Goal: Information Seeking & Learning: Learn about a topic

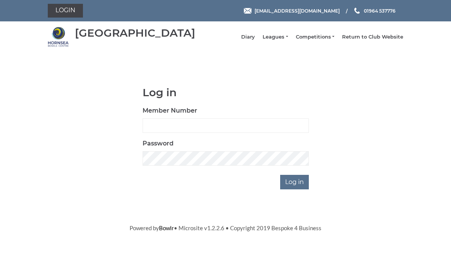
click at [282, 40] on link "Leagues" at bounding box center [274, 37] width 25 height 7
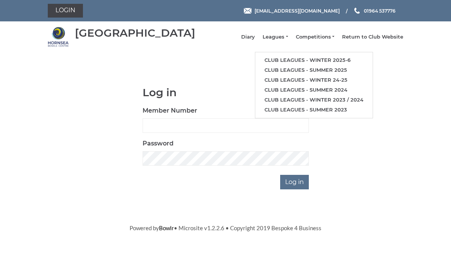
click at [353, 61] on link "Club leagues - Winter 2025-6" at bounding box center [313, 60] width 117 height 10
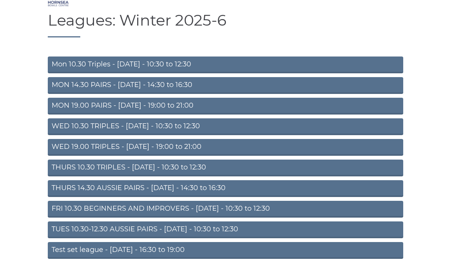
scroll to position [40, 0]
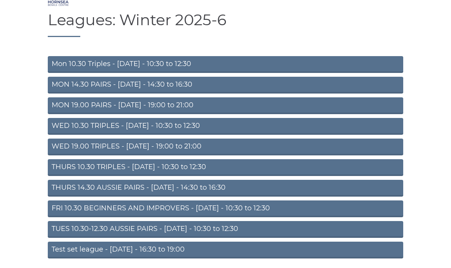
click at [352, 91] on link "MON 14.30 PAIRS - Monday - 14:30 to 16:30" at bounding box center [225, 85] width 355 height 17
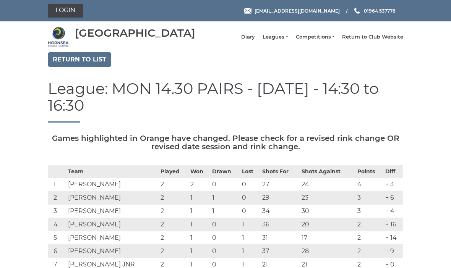
click at [70, 66] on link "Return to list" at bounding box center [79, 59] width 63 height 15
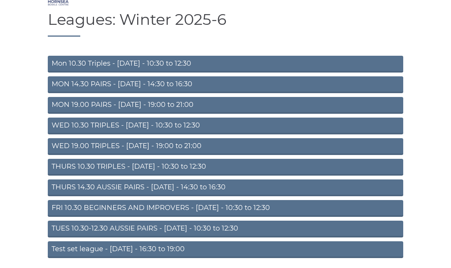
scroll to position [41, 0]
click at [309, 237] on link "TUES 10.30-12.30 AUSSIE PAIRS - Tuesday - 10:30 to 12:30" at bounding box center [225, 229] width 355 height 17
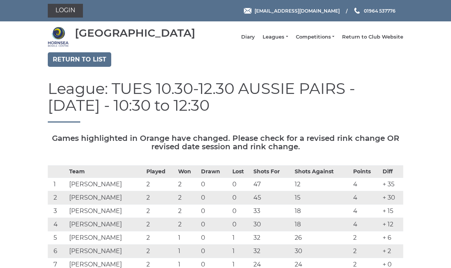
click at [71, 65] on link "Return to list" at bounding box center [79, 59] width 63 height 15
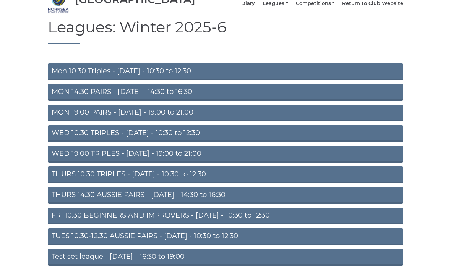
scroll to position [48, 0]
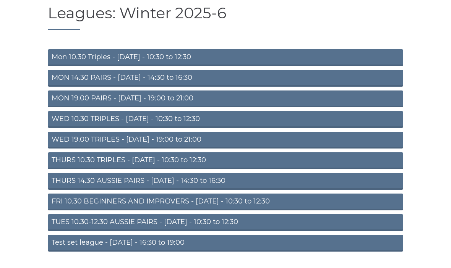
click at [69, 123] on link "WED 10.30 TRIPLES - [DATE] - 10:30 to 12:30" at bounding box center [225, 119] width 355 height 17
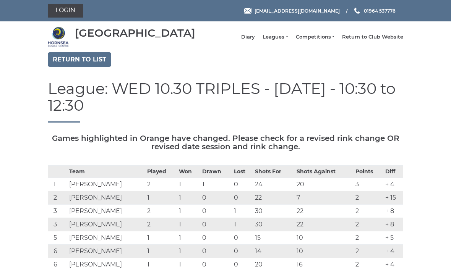
click at [72, 63] on link "Return to list" at bounding box center [79, 59] width 63 height 15
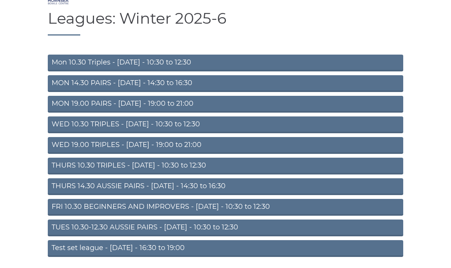
scroll to position [42, 0]
click at [68, 230] on link "TUES 10.30-12.30 AUSSIE PAIRS - Tuesday - 10:30 to 12:30" at bounding box center [225, 228] width 355 height 17
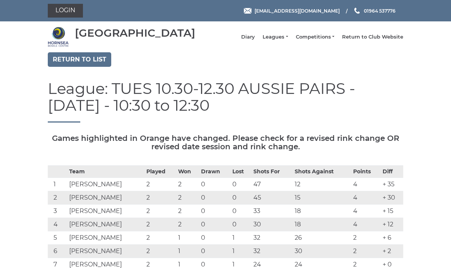
click at [76, 59] on link "Return to list" at bounding box center [79, 59] width 63 height 15
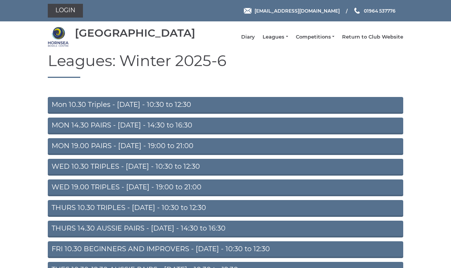
click at [76, 132] on link "MON 14.30 PAIRS - [DATE] - 14:30 to 16:30" at bounding box center [225, 126] width 355 height 17
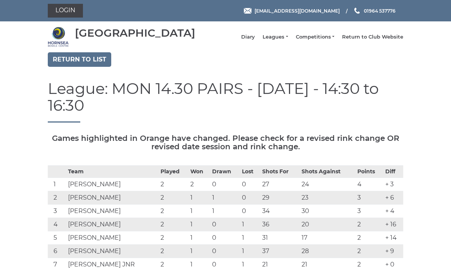
click at [77, 67] on link "Return to list" at bounding box center [79, 59] width 63 height 15
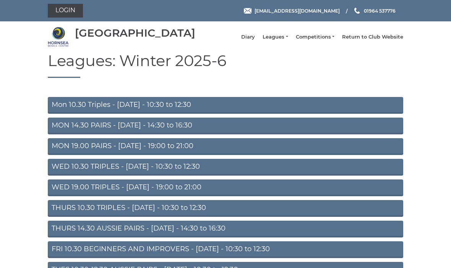
click at [63, 152] on link "MON 19.00 PAIRS - [DATE] - 19:00 to 21:00" at bounding box center [225, 146] width 355 height 17
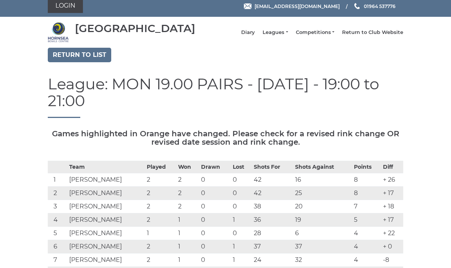
scroll to position [4, 0]
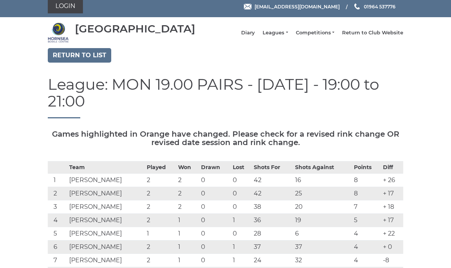
click at [68, 57] on link "Return to list" at bounding box center [79, 55] width 63 height 15
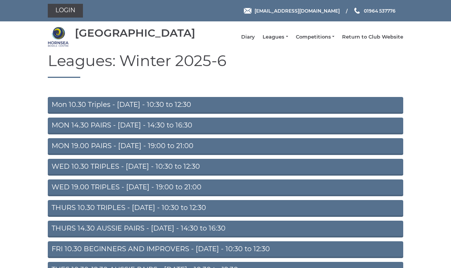
click at [73, 110] on link "Mon 10.30 Triples - Monday - 10:30 to 12:30" at bounding box center [225, 105] width 355 height 17
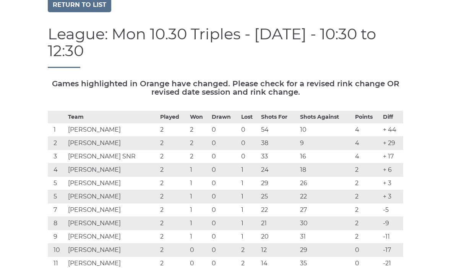
scroll to position [57, 0]
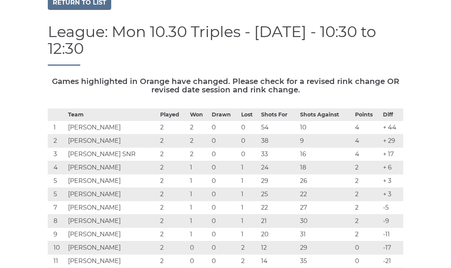
click at [76, 10] on link "Return to list" at bounding box center [79, 3] width 63 height 15
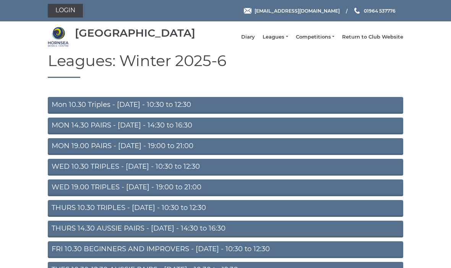
click at [71, 195] on link "WED 19.00 TRIPLES - [DATE] - 19:00 to 21:00" at bounding box center [225, 188] width 355 height 17
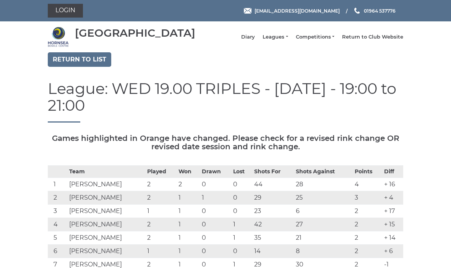
click at [84, 64] on link "Return to list" at bounding box center [79, 59] width 63 height 15
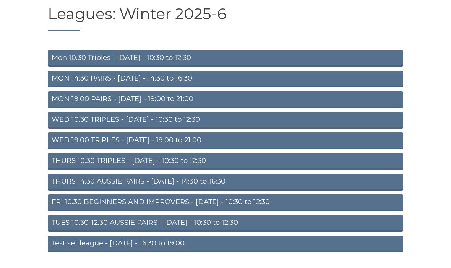
scroll to position [48, 0]
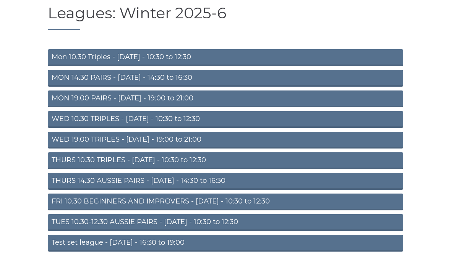
click at [360, 166] on link "THURS 10.30 TRIPLES - [DATE] - 10:30 to 12:30" at bounding box center [225, 160] width 355 height 17
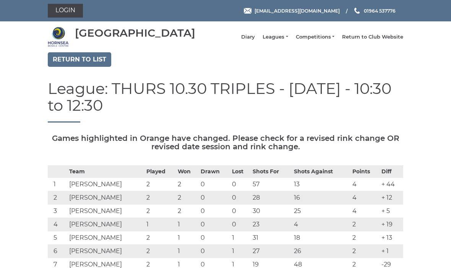
click at [366, 40] on link "Return to Club Website" at bounding box center [372, 37] width 61 height 7
